Goal: Task Accomplishment & Management: Manage account settings

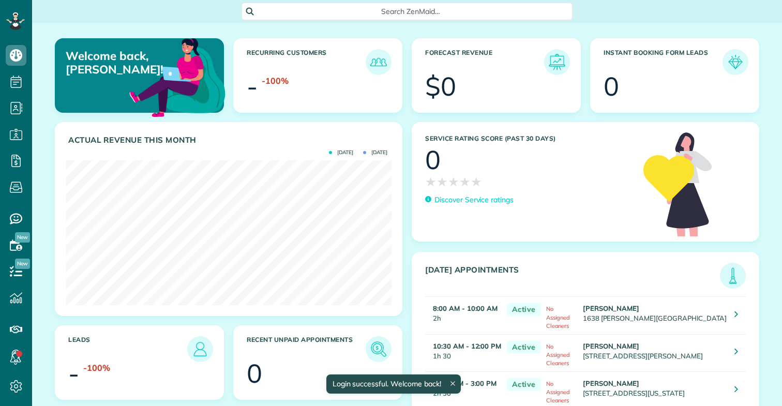
scroll to position [145, 326]
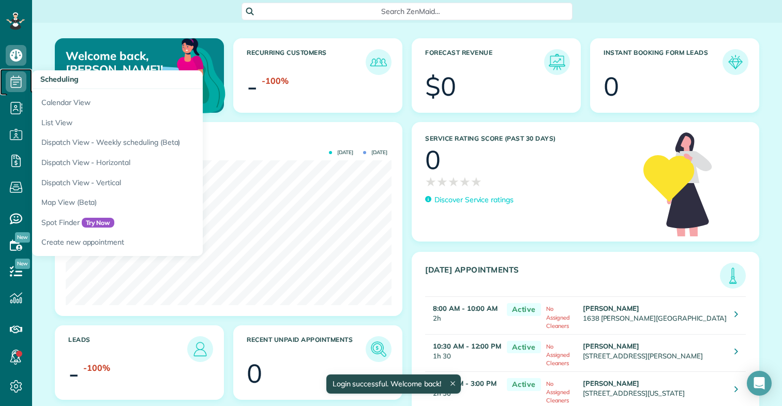
click at [7, 81] on icon at bounding box center [16, 81] width 21 height 21
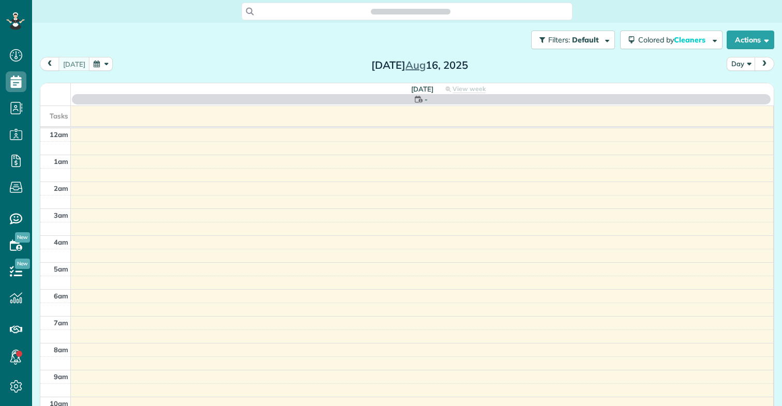
click at [48, 97] on th at bounding box center [55, 94] width 30 height 22
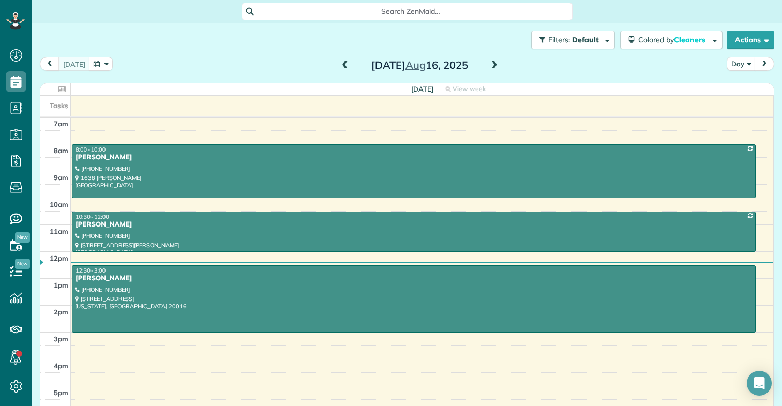
click at [123, 286] on div at bounding box center [413, 299] width 682 height 66
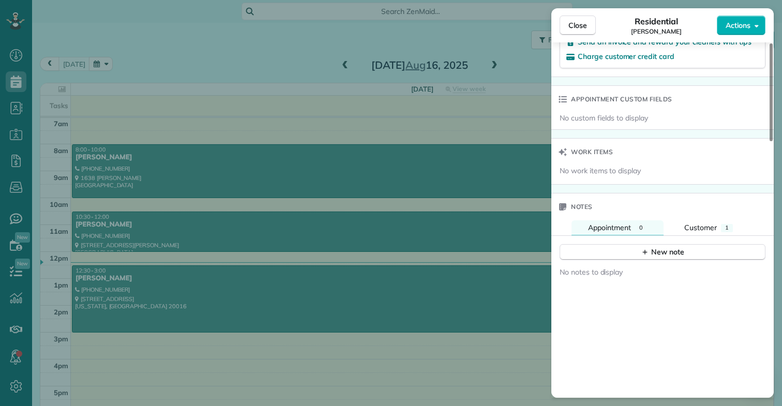
scroll to position [729, 0]
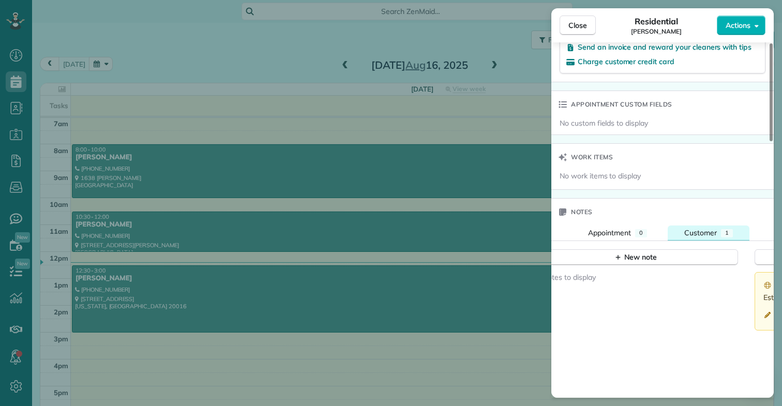
click at [685, 228] on span "Customer" at bounding box center [700, 232] width 33 height 9
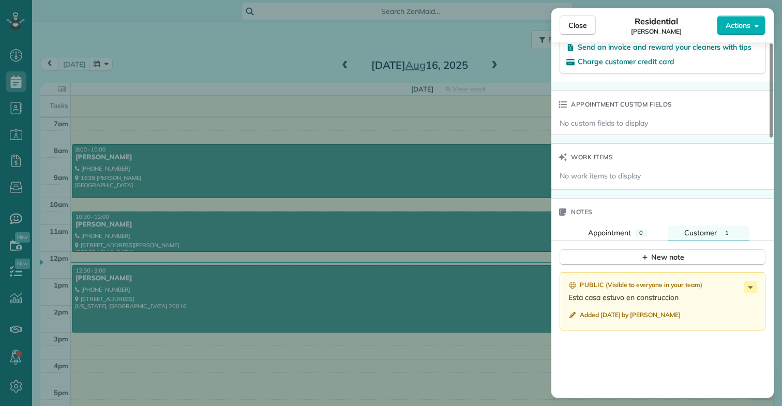
click at [673, 311] on span "Added [DATE] by [PERSON_NAME]" at bounding box center [629, 315] width 101 height 8
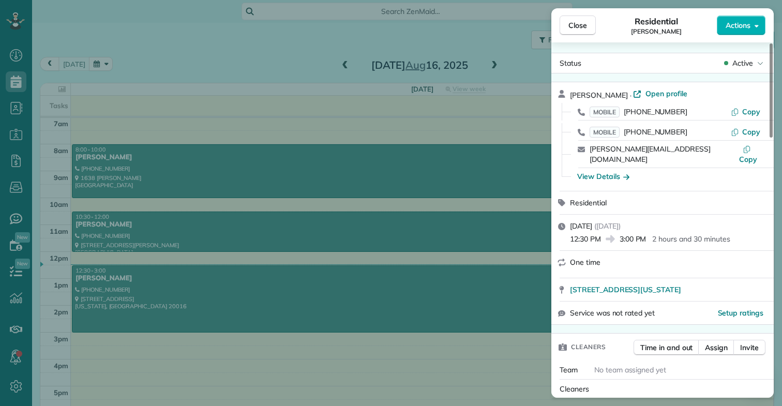
scroll to position [0, 0]
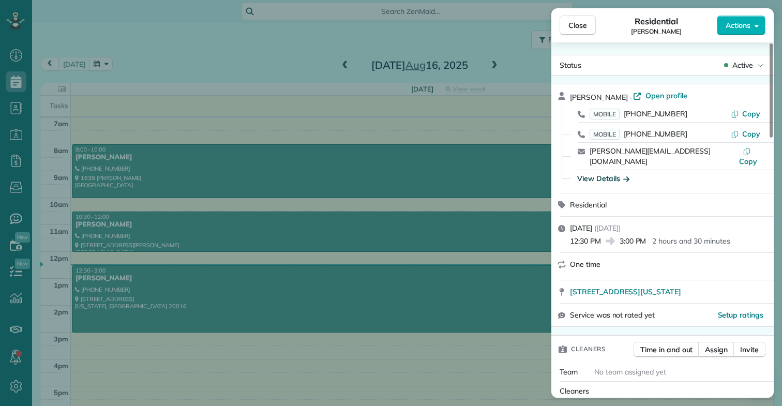
click at [609, 173] on div "View Details" at bounding box center [603, 178] width 52 height 10
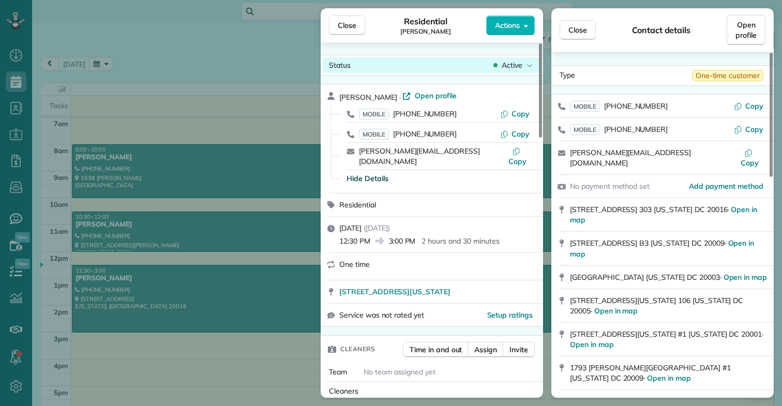
click at [512, 70] on span "Active" at bounding box center [511, 65] width 21 height 10
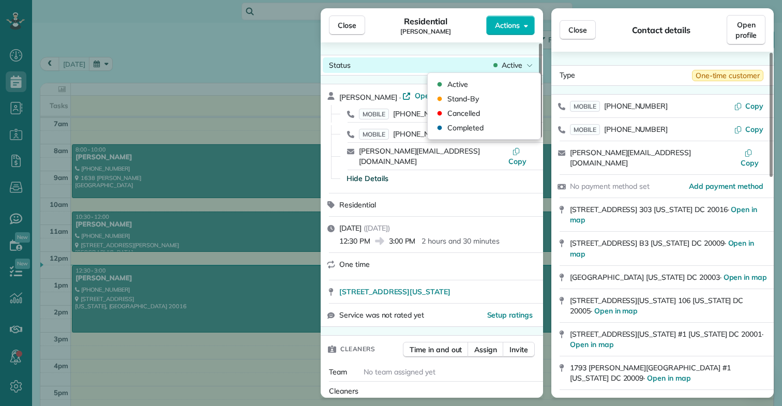
click at [434, 66] on div "Status Active" at bounding box center [432, 65] width 218 height 16
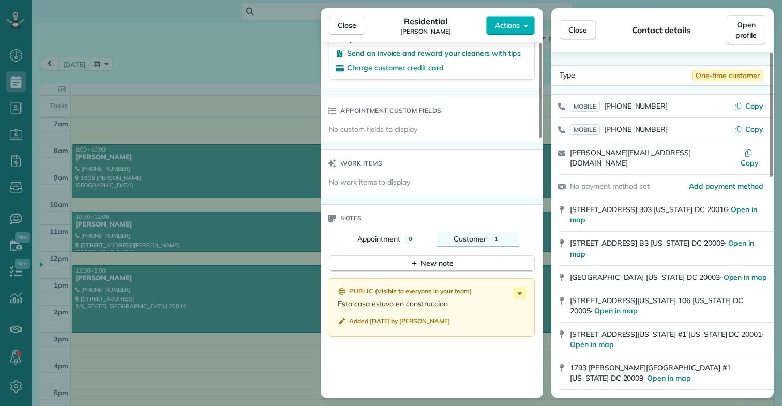
scroll to position [741, 0]
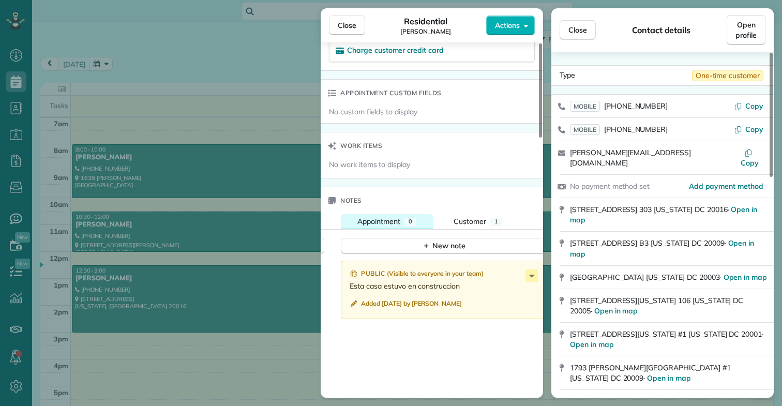
click at [405, 214] on button "Appointment 0" at bounding box center [387, 221] width 92 height 15
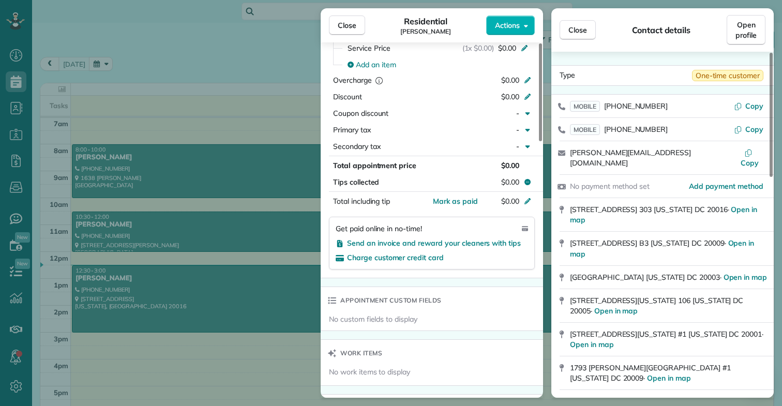
scroll to position [539, 0]
